Goal: Obtain resource: Download file/media

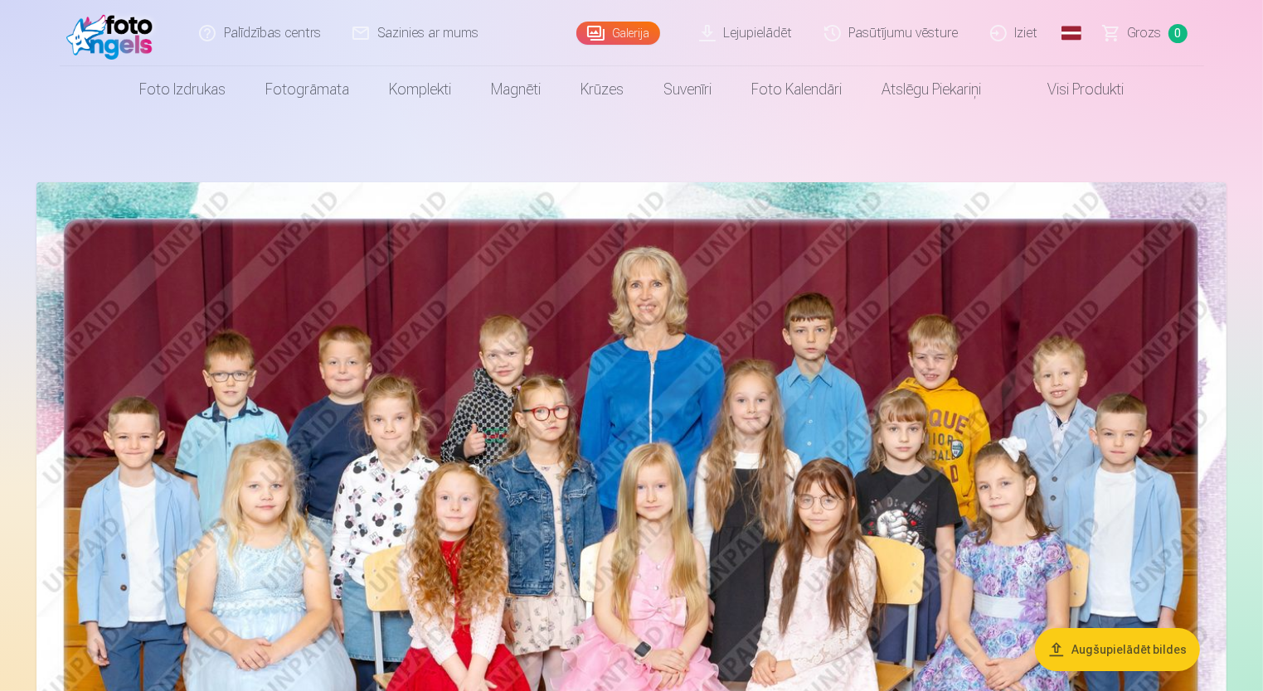
click at [744, 41] on link "Lejupielādēt" at bounding box center [746, 33] width 125 height 66
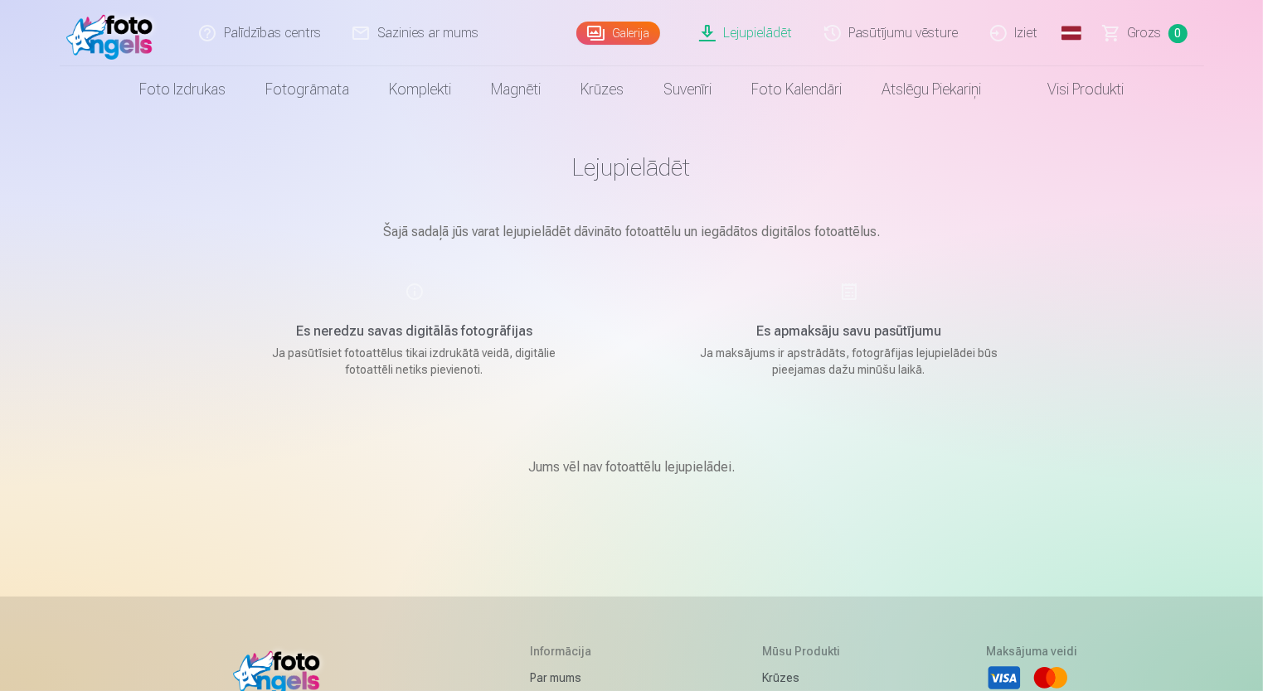
click at [637, 31] on link "Galerija" at bounding box center [618, 33] width 84 height 23
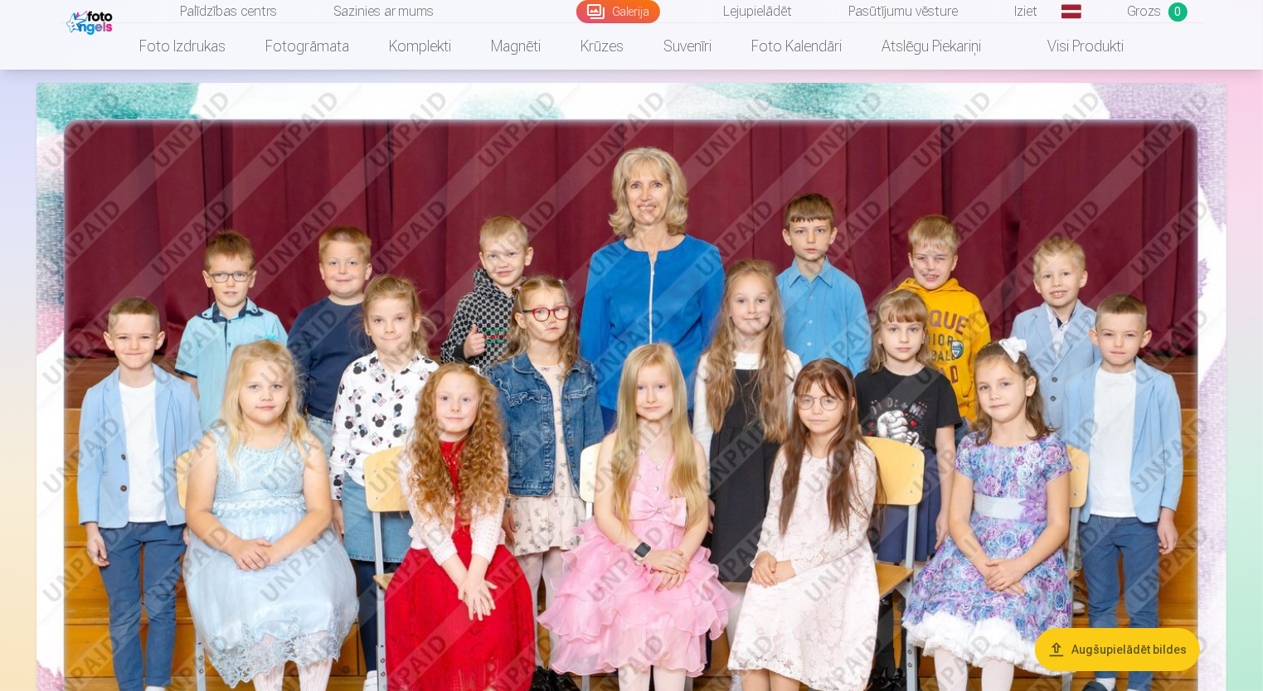
scroll to position [102, 0]
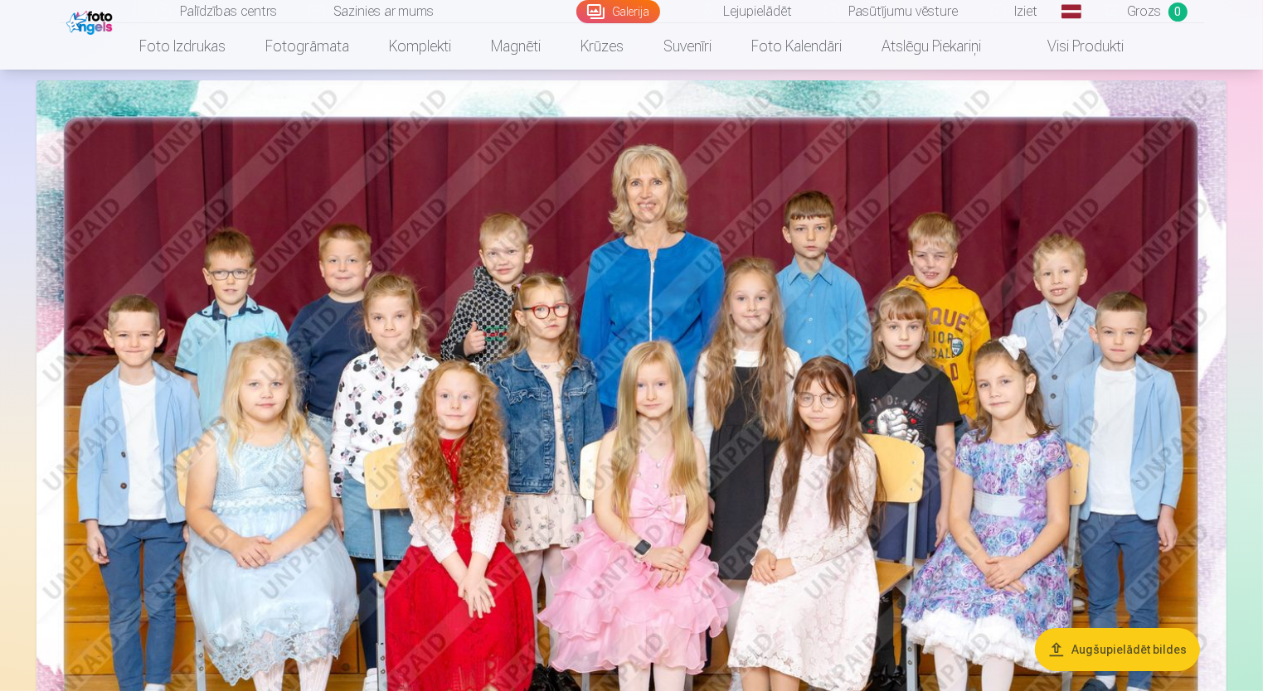
click at [1036, 7] on link "Iziet" at bounding box center [1015, 11] width 80 height 23
